Goal: Task Accomplishment & Management: Complete application form

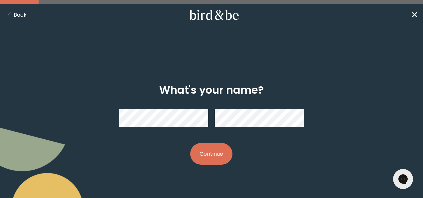
click at [164, 128] on div at bounding box center [211, 117] width 185 height 29
click at [215, 153] on button "Continue" at bounding box center [211, 154] width 42 height 22
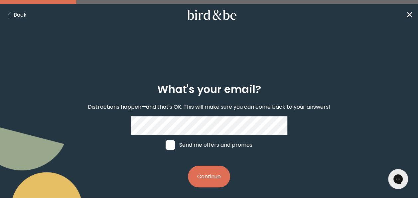
scroll to position [4, 0]
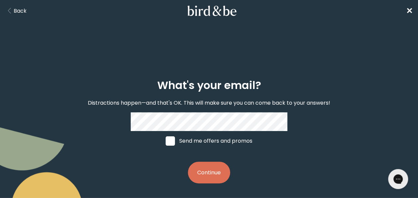
click at [292, 151] on div "What's your email? Distractions happen—and that's OK. This will make sure you c…" at bounding box center [209, 131] width 261 height 125
click at [200, 168] on button "Continue" at bounding box center [209, 172] width 42 height 22
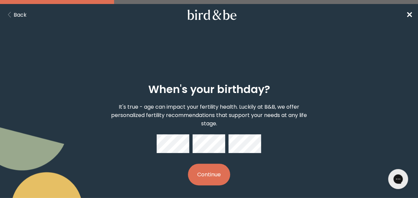
click at [217, 171] on button "Continue" at bounding box center [209, 174] width 42 height 22
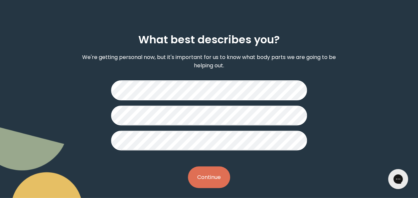
scroll to position [54, 0]
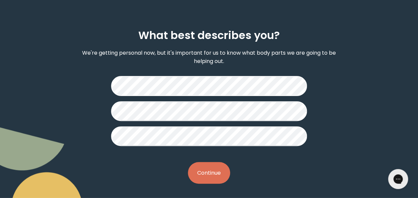
click at [208, 174] on button "Continue" at bounding box center [209, 173] width 42 height 22
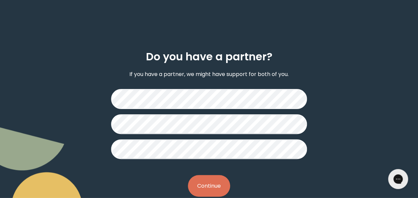
scroll to position [46, 0]
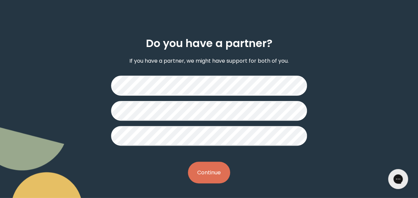
click at [201, 170] on button "Continue" at bounding box center [209, 172] width 42 height 22
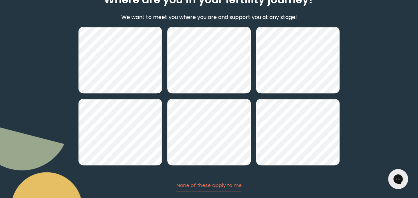
scroll to position [130, 0]
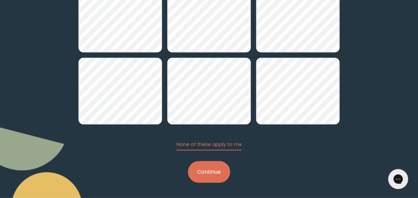
click at [210, 173] on button "Continue" at bounding box center [209, 172] width 42 height 22
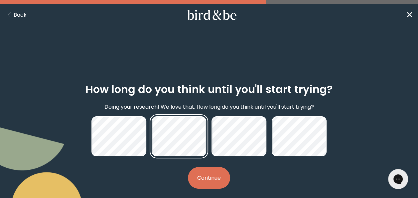
click at [120, 146] on div at bounding box center [209, 136] width 235 height 40
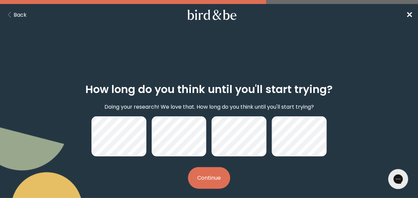
click at [201, 172] on button "Continue" at bounding box center [209, 178] width 42 height 22
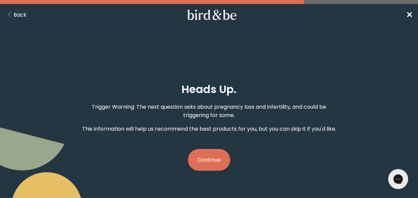
click at [211, 156] on button "Continue" at bounding box center [209, 160] width 42 height 22
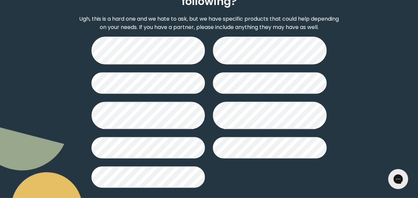
scroll to position [124, 0]
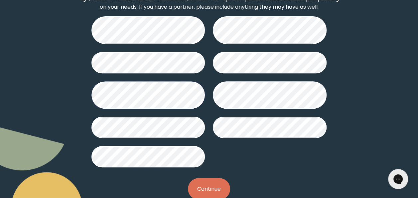
click at [216, 178] on button "Continue" at bounding box center [209, 189] width 42 height 22
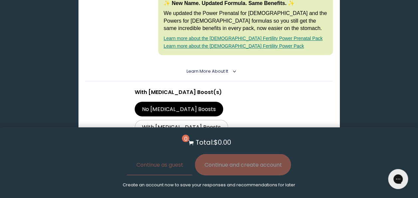
scroll to position [259, 0]
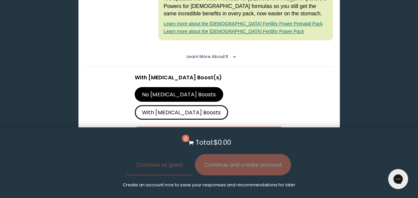
click at [228, 105] on label "With [MEDICAL_DATA] Boosts" at bounding box center [181, 112] width 93 height 15
click at [0, 0] on input "With [MEDICAL_DATA] Boosts" at bounding box center [0, 0] width 0 height 0
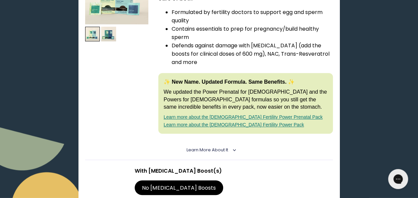
scroll to position [160, 0]
